Goal: Task Accomplishment & Management: Manage account settings

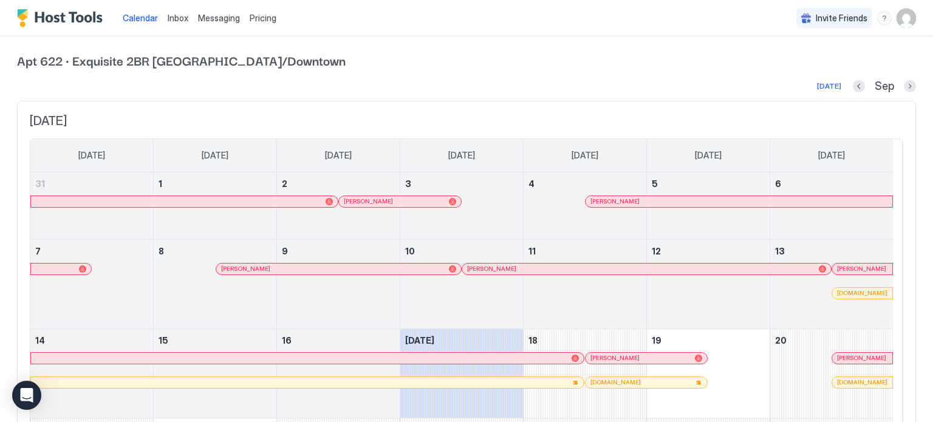
click at [230, 13] on span "Messaging" at bounding box center [219, 18] width 42 height 10
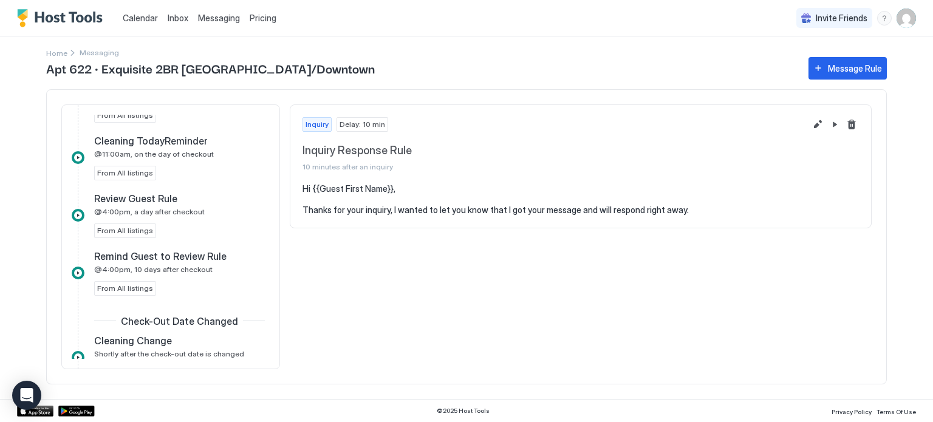
scroll to position [725, 0]
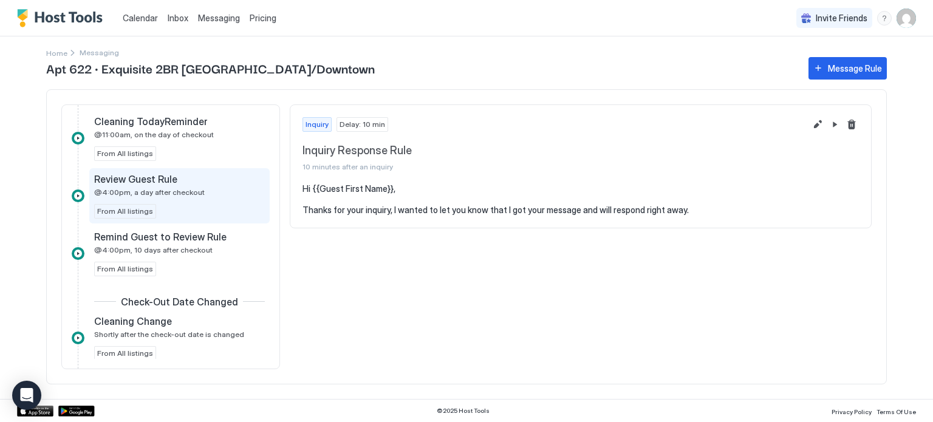
click at [189, 197] on div "Review Guest Rule @4:00pm, a day after checkout From All listings" at bounding box center [179, 196] width 171 height 46
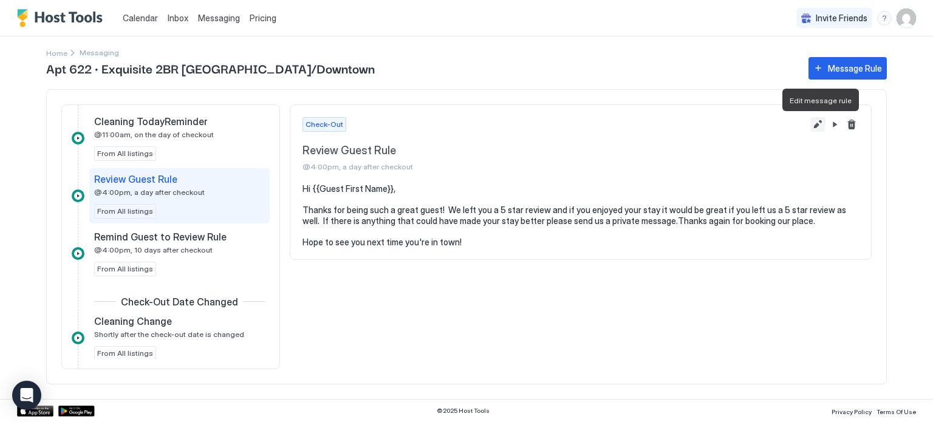
click at [814, 121] on button "Edit message rule" at bounding box center [817, 124] width 15 height 15
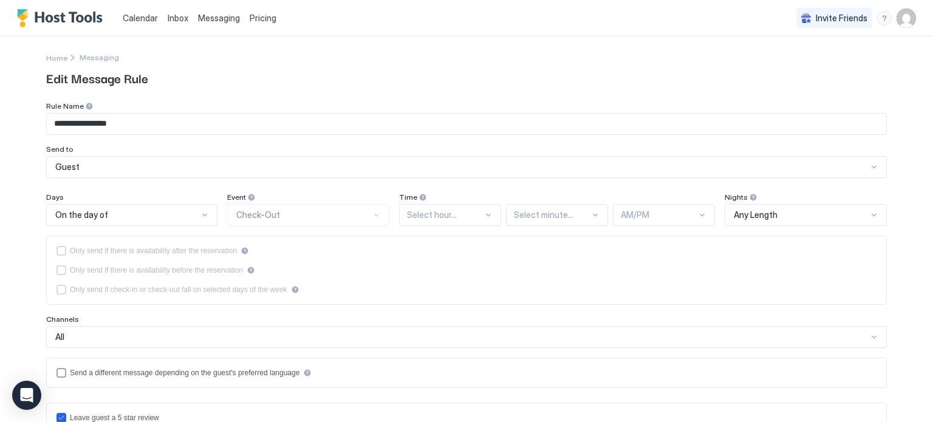
type textarea "**********"
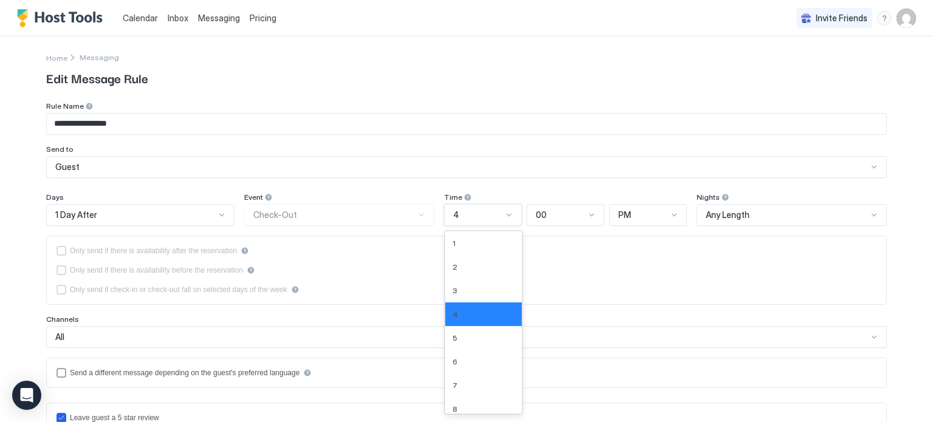
click at [496, 216] on div "4" at bounding box center [477, 215] width 49 height 11
click at [475, 338] on div "5" at bounding box center [483, 337] width 62 height 9
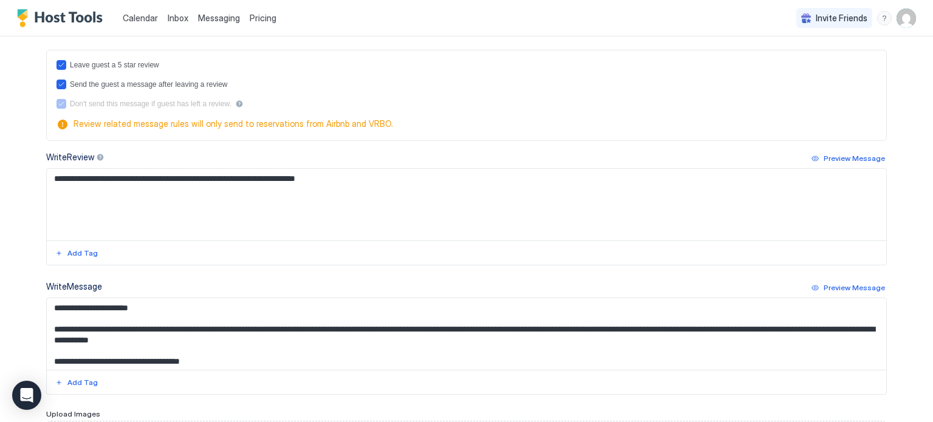
scroll to position [482, 0]
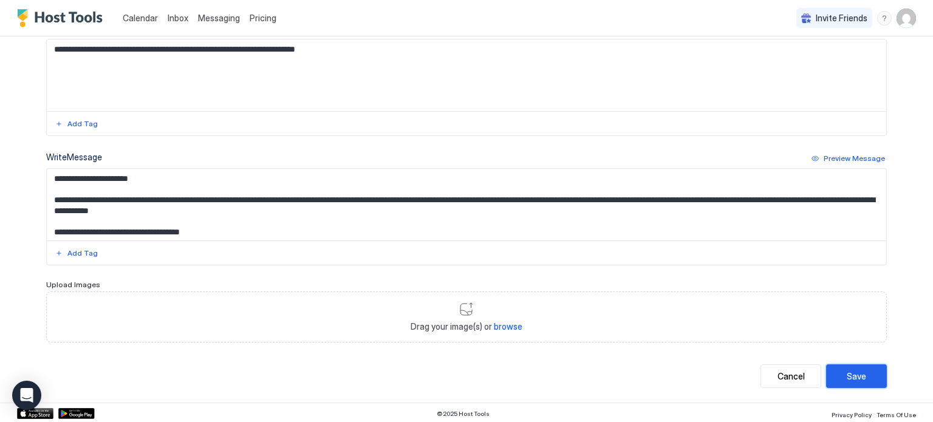
click at [856, 372] on div "Save" at bounding box center [856, 376] width 19 height 13
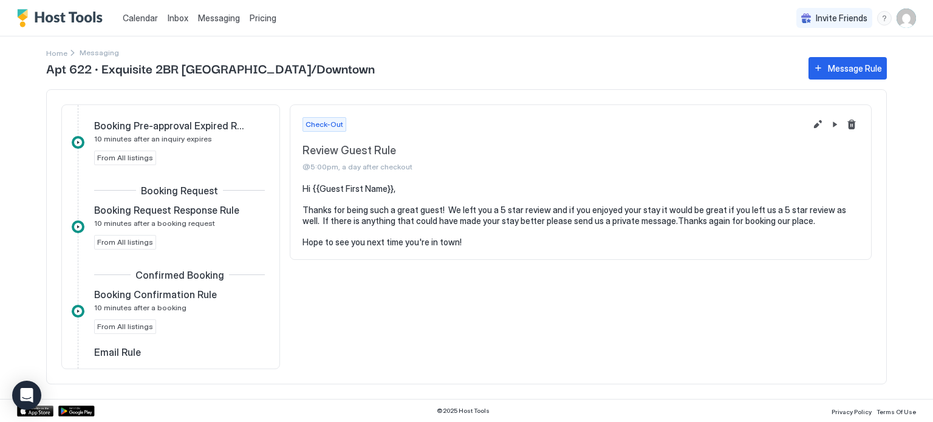
scroll to position [89, 0]
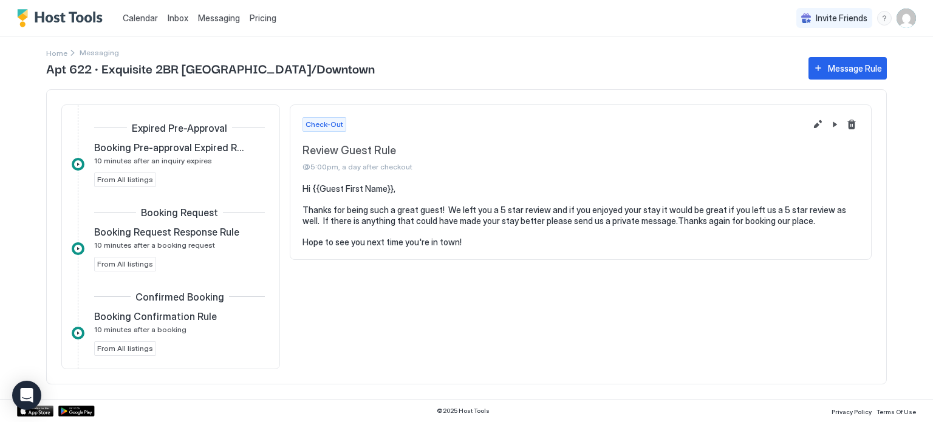
click at [228, 17] on span "Messaging" at bounding box center [219, 18] width 42 height 10
click at [898, 18] on img "User profile" at bounding box center [905, 18] width 19 height 19
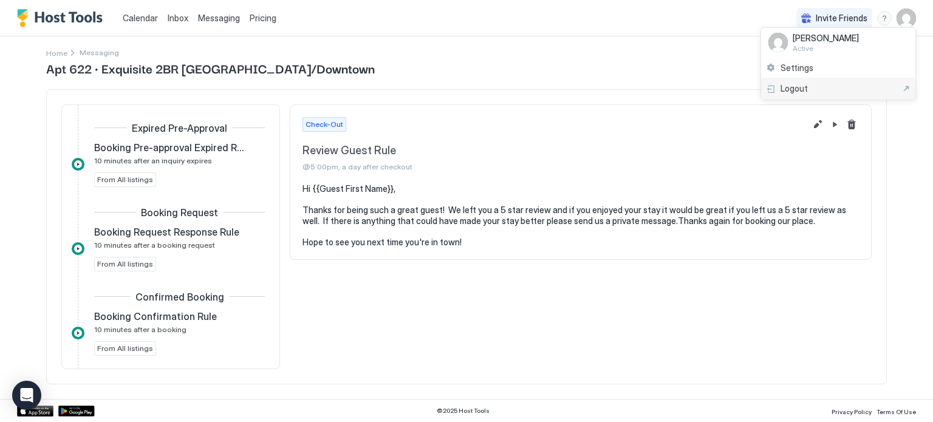
click at [812, 82] on div "Logout" at bounding box center [838, 88] width 154 height 21
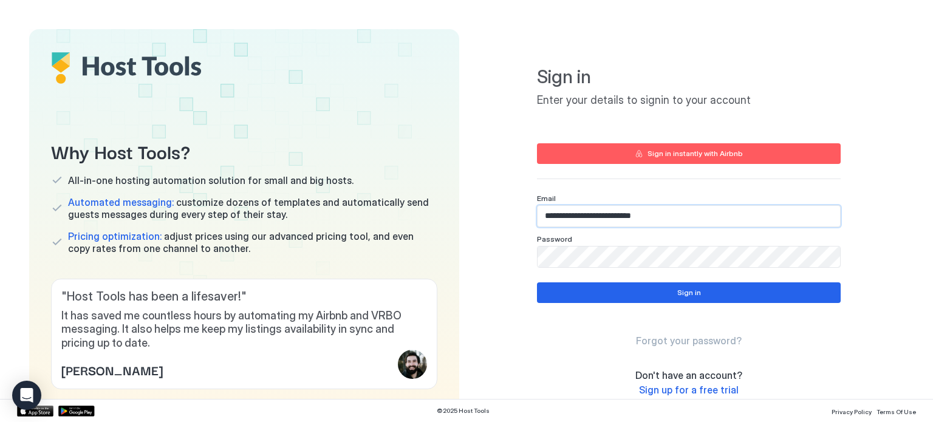
click at [688, 217] on input "**********" at bounding box center [688, 216] width 302 height 21
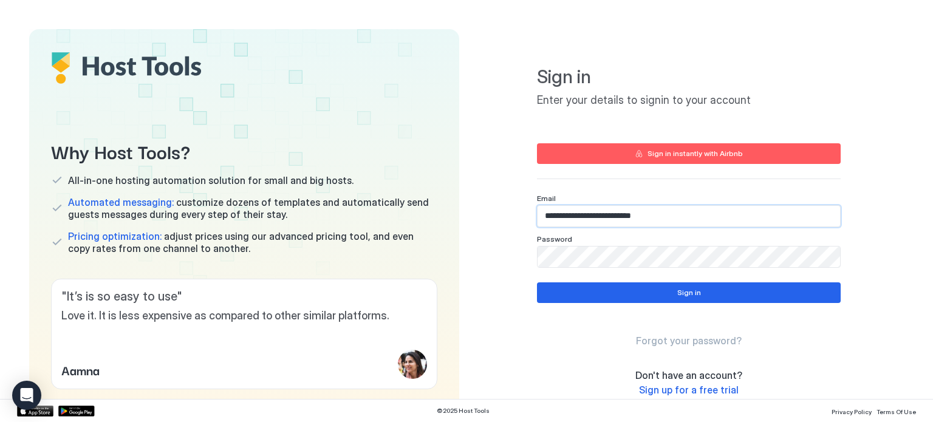
type input "**********"
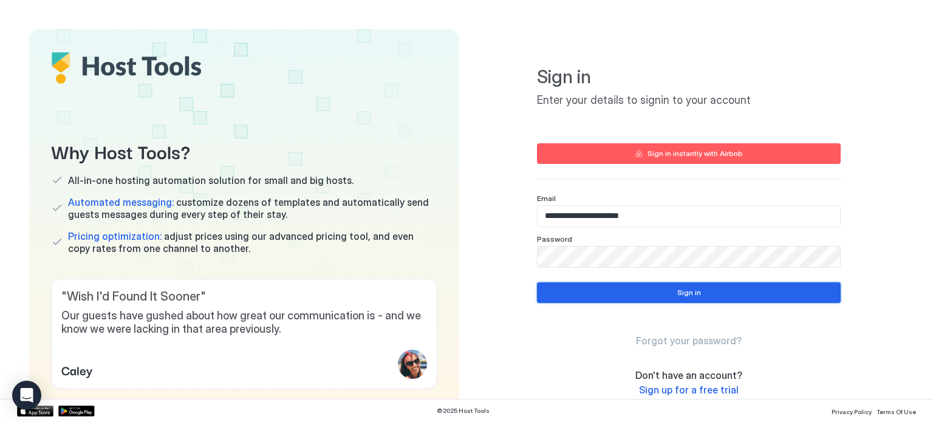
click at [707, 290] on button "Sign in" at bounding box center [689, 292] width 304 height 21
